Goal: Find contact information: Find contact information

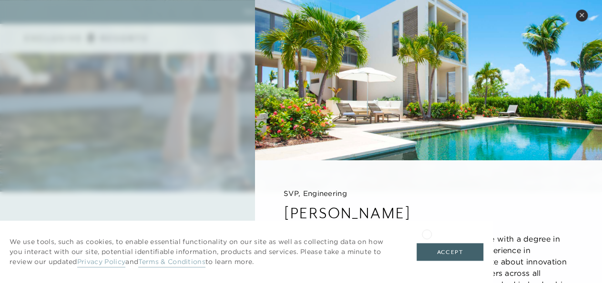
scroll to position [95, 0]
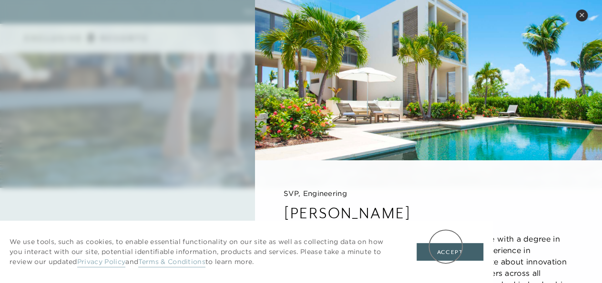
click at [445, 247] on button "Accept" at bounding box center [449, 252] width 67 height 18
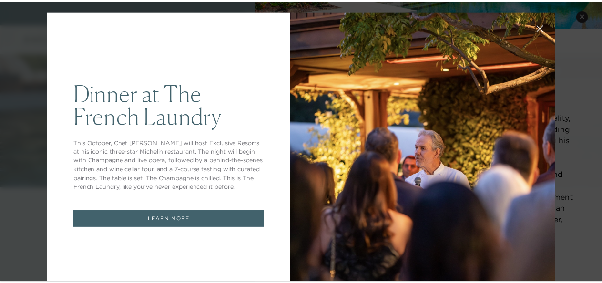
scroll to position [0, 0]
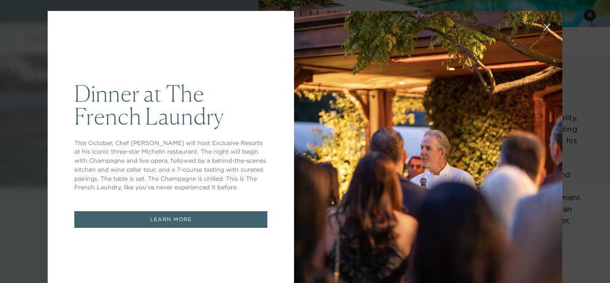
click at [543, 30] on icon at bounding box center [546, 27] width 7 height 7
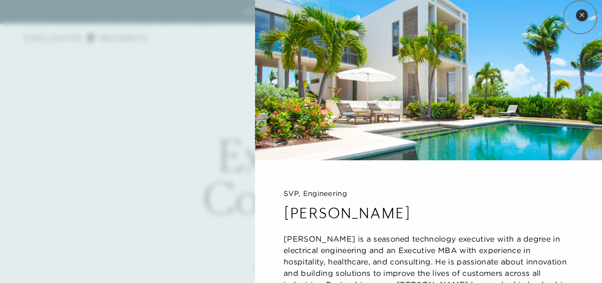
click at [580, 17] on icon at bounding box center [581, 15] width 4 height 4
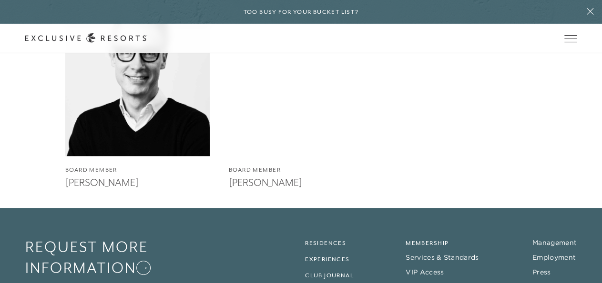
scroll to position [1996, 0]
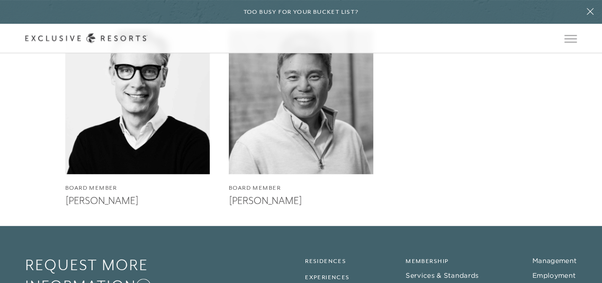
scroll to position [1996, 0]
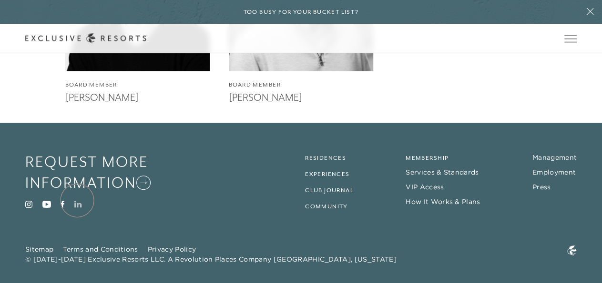
click at [77, 201] on icon at bounding box center [78, 204] width 8 height 7
